Goal: Leave review/rating: Leave review/rating

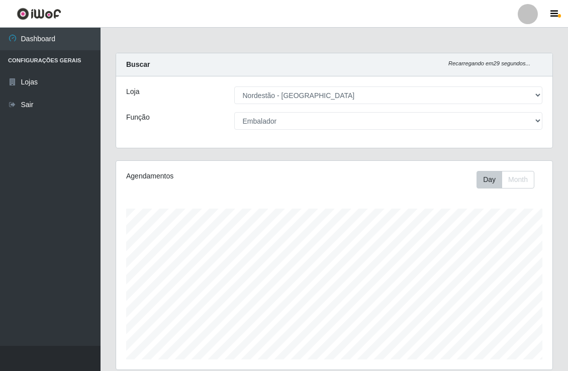
select select "454"
select select "1"
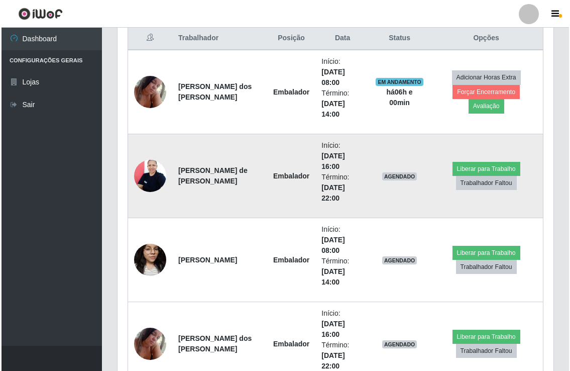
scroll to position [208, 436]
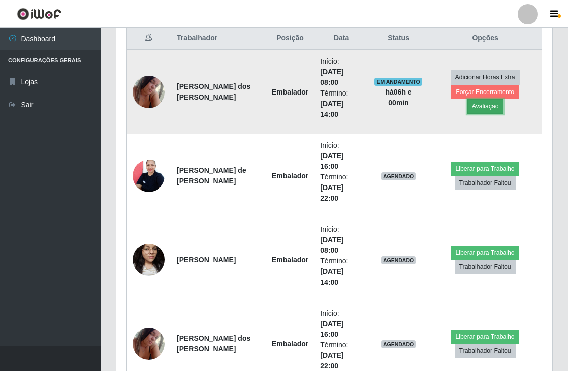
click at [503, 99] on button "Avaliação" at bounding box center [485, 106] width 36 height 14
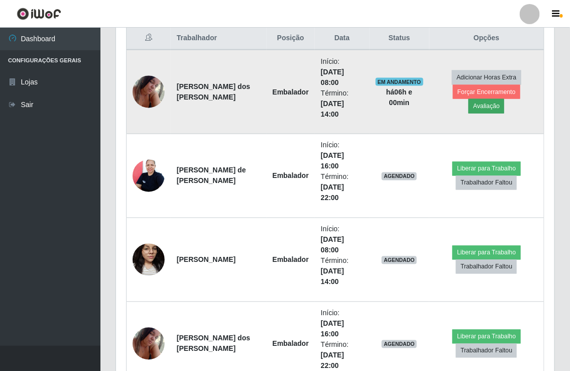
scroll to position [208, 430]
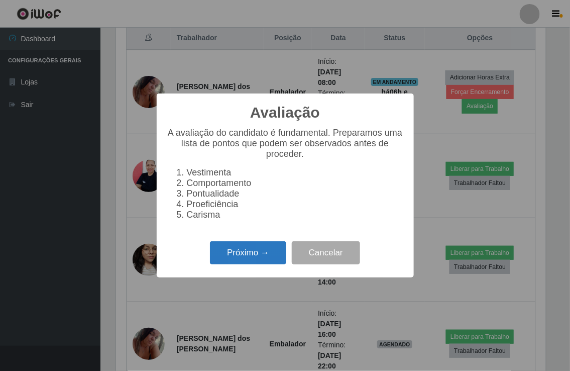
click at [242, 253] on button "Próximo →" at bounding box center [248, 253] width 76 height 24
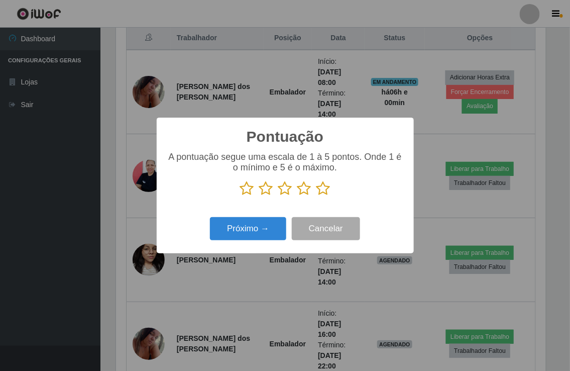
scroll to position [502143, 501922]
drag, startPoint x: 247, startPoint y: 187, endPoint x: 252, endPoint y: 190, distance: 5.2
click at [248, 189] on icon at bounding box center [247, 188] width 14 height 15
click at [240, 196] on input "radio" at bounding box center [240, 196] width 0 height 0
click at [264, 188] on icon at bounding box center [266, 188] width 14 height 15
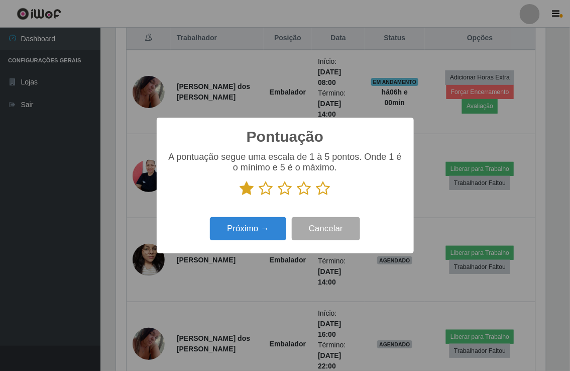
click at [259, 196] on input "radio" at bounding box center [259, 196] width 0 height 0
click at [284, 187] on icon at bounding box center [285, 188] width 14 height 15
click at [278, 196] on input "radio" at bounding box center [278, 196] width 0 height 0
click at [305, 187] on icon at bounding box center [304, 188] width 14 height 15
click at [297, 196] on input "radio" at bounding box center [297, 196] width 0 height 0
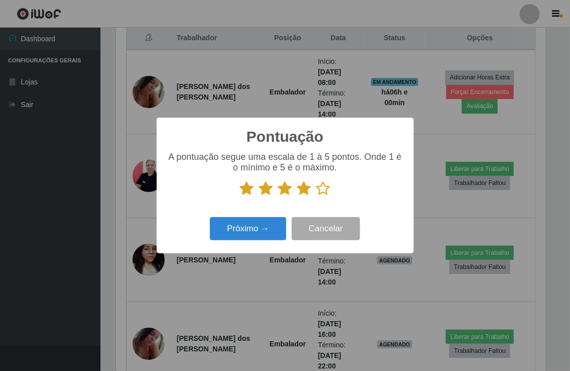
click at [322, 187] on icon at bounding box center [323, 188] width 14 height 15
click at [316, 196] on input "radio" at bounding box center [316, 196] width 0 height 0
click at [263, 230] on button "Próximo →" at bounding box center [248, 229] width 76 height 24
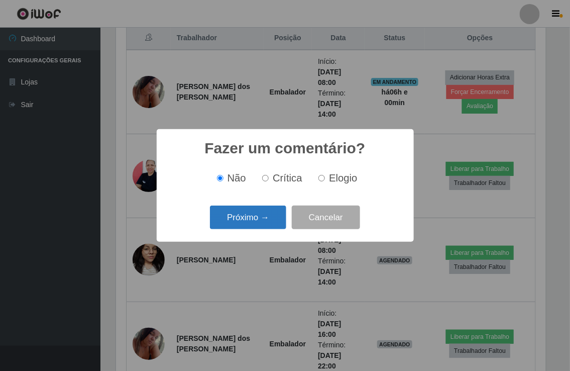
click at [259, 217] on button "Próximo →" at bounding box center [248, 217] width 76 height 24
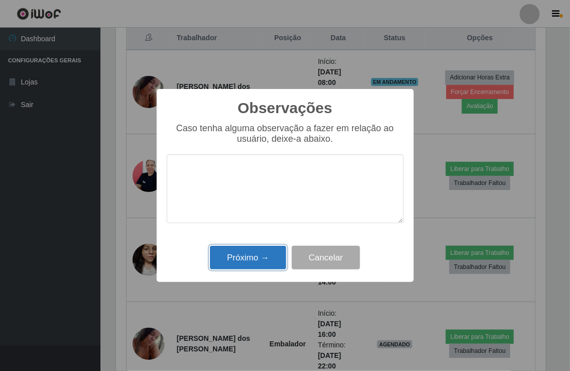
click at [248, 257] on button "Próximo →" at bounding box center [248, 258] width 76 height 24
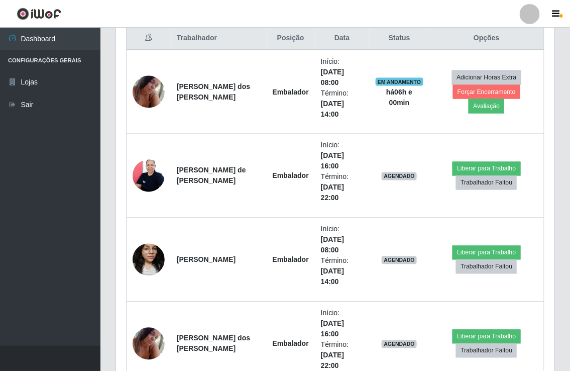
scroll to position [208, 436]
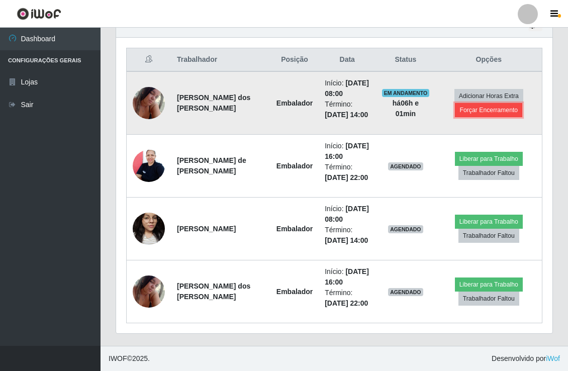
click at [464, 103] on button "Forçar Encerramento" at bounding box center [488, 110] width 67 height 14
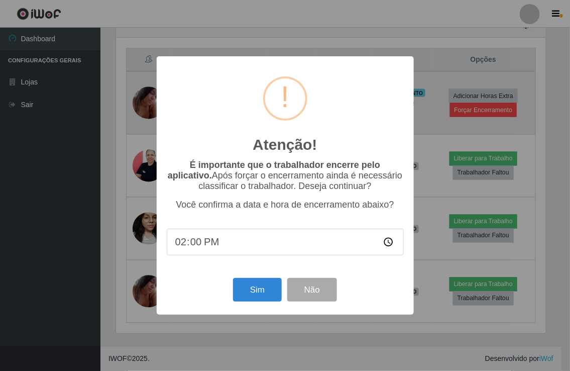
scroll to position [208, 430]
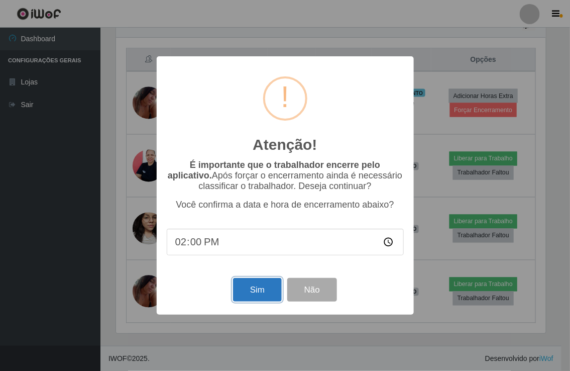
click at [259, 283] on button "Sim" at bounding box center [257, 290] width 49 height 24
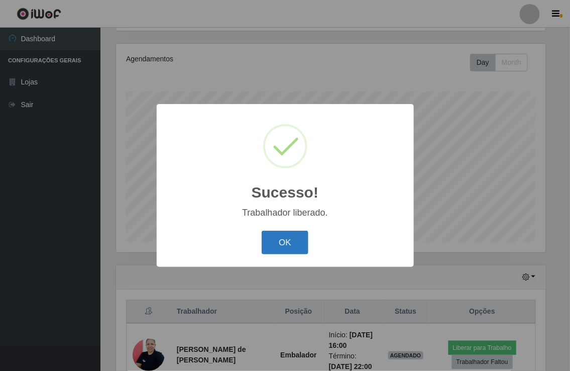
click at [272, 233] on button "OK" at bounding box center [285, 243] width 47 height 24
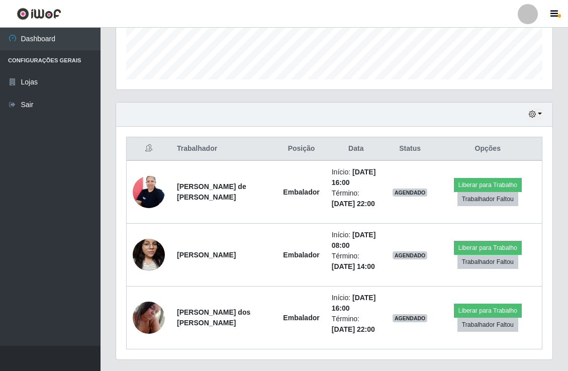
scroll to position [284, 0]
